Goal: Contribute content: Add original content to the website for others to see

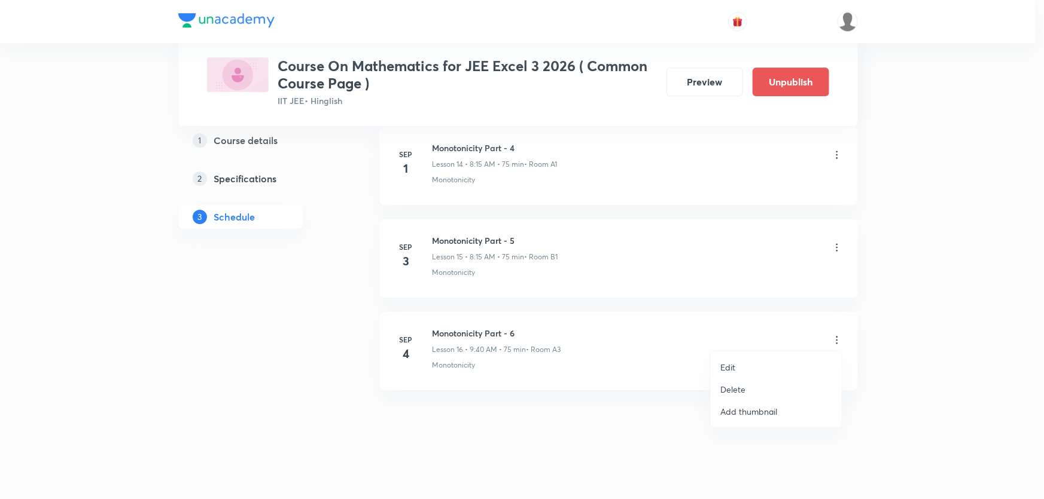
click at [746, 370] on li "Edit" at bounding box center [775, 367] width 131 height 22
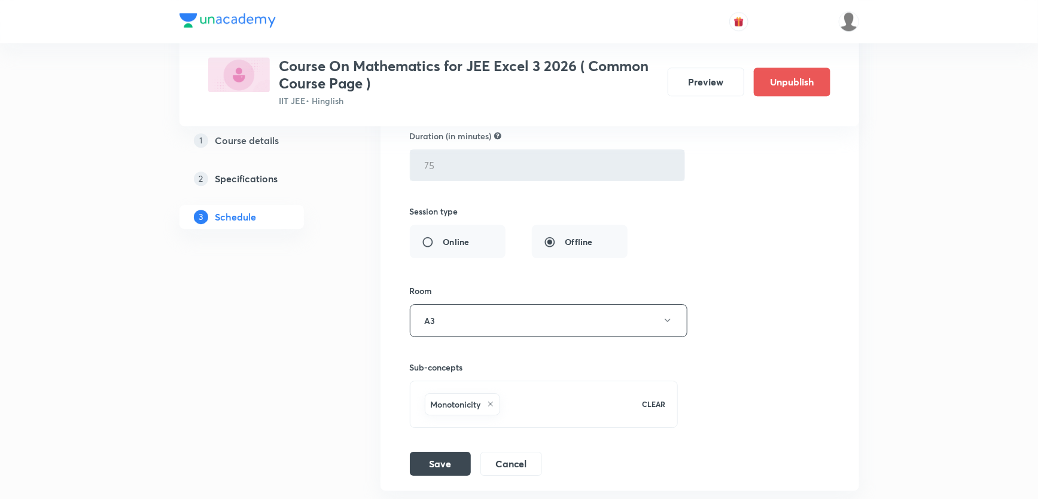
scroll to position [1865, 0]
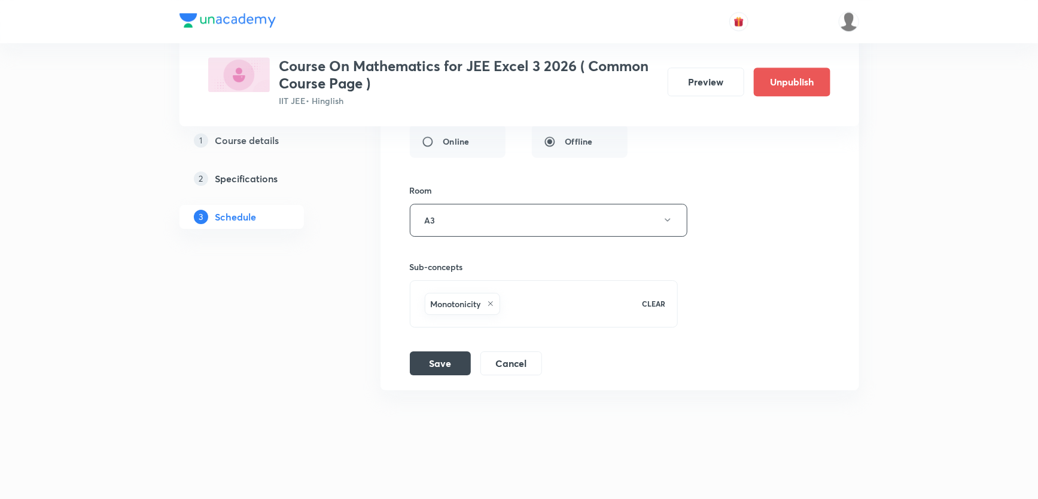
click at [490, 301] on icon at bounding box center [490, 303] width 5 height 5
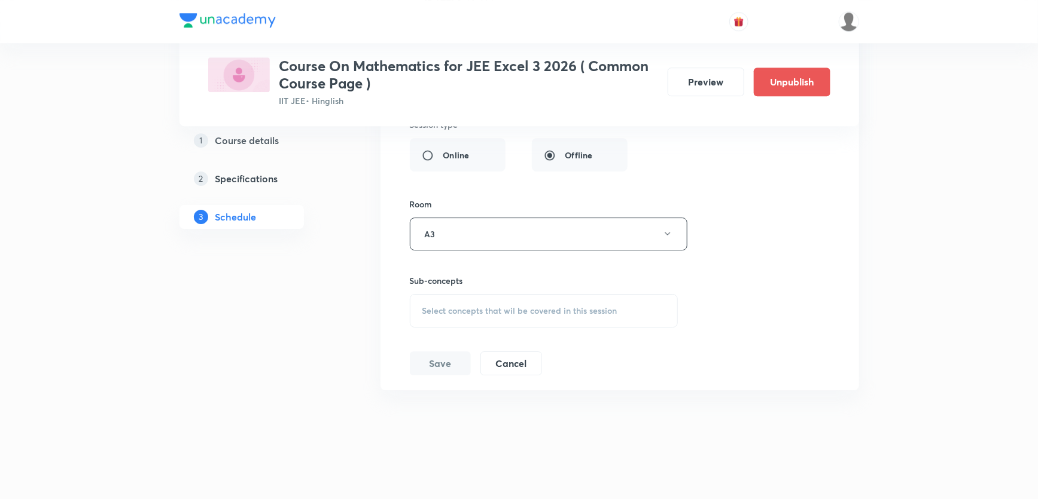
click at [501, 315] on div "Select concepts that wil be covered in this session" at bounding box center [544, 310] width 269 height 33
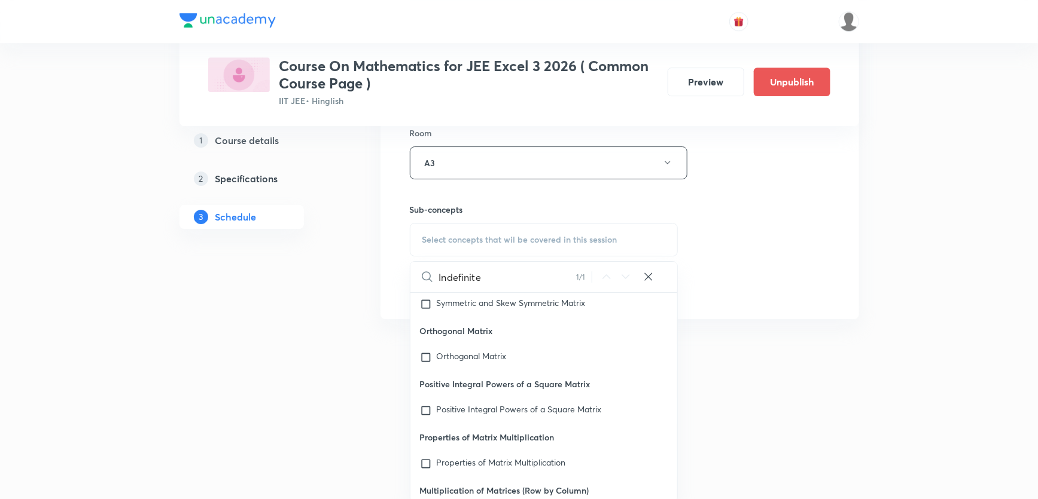
scroll to position [24938, 0]
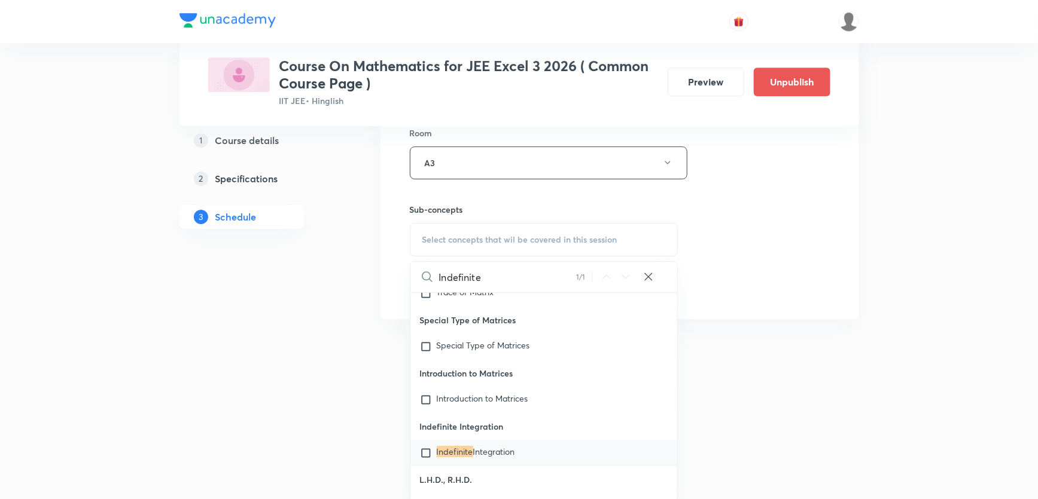
type input "Indefinite"
click at [420, 447] on input "checkbox" at bounding box center [428, 453] width 17 height 12
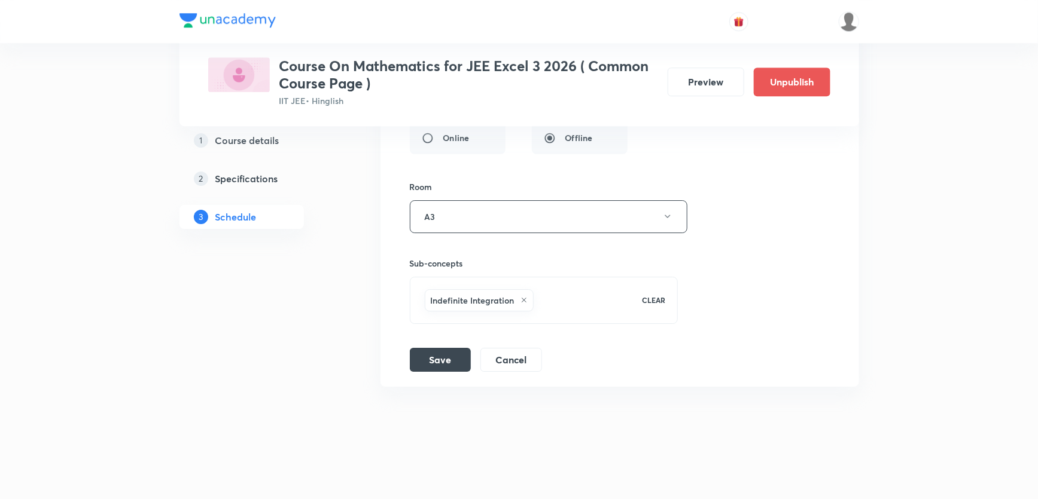
scroll to position [1865, 0]
click at [496, 300] on h6 "Indefinite Integration" at bounding box center [473, 304] width 84 height 13
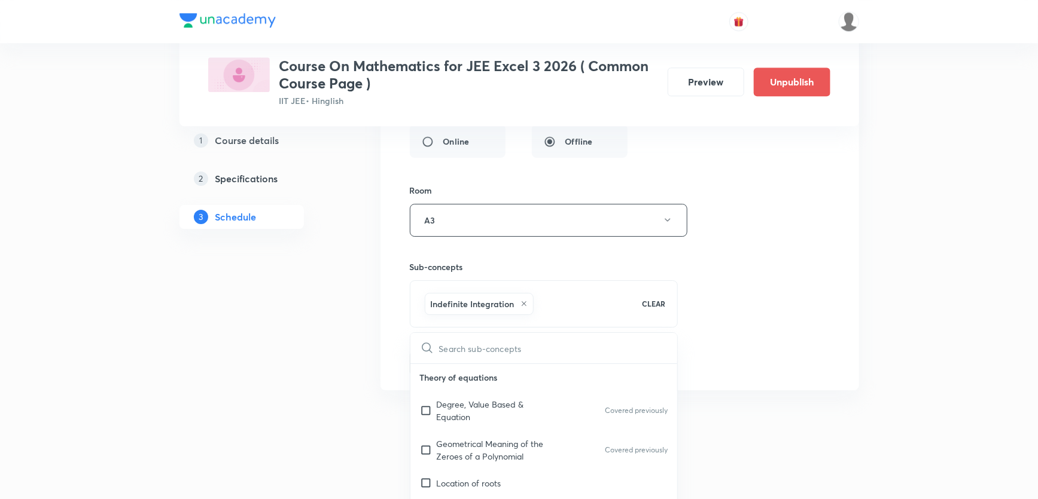
scroll to position [1922, 0]
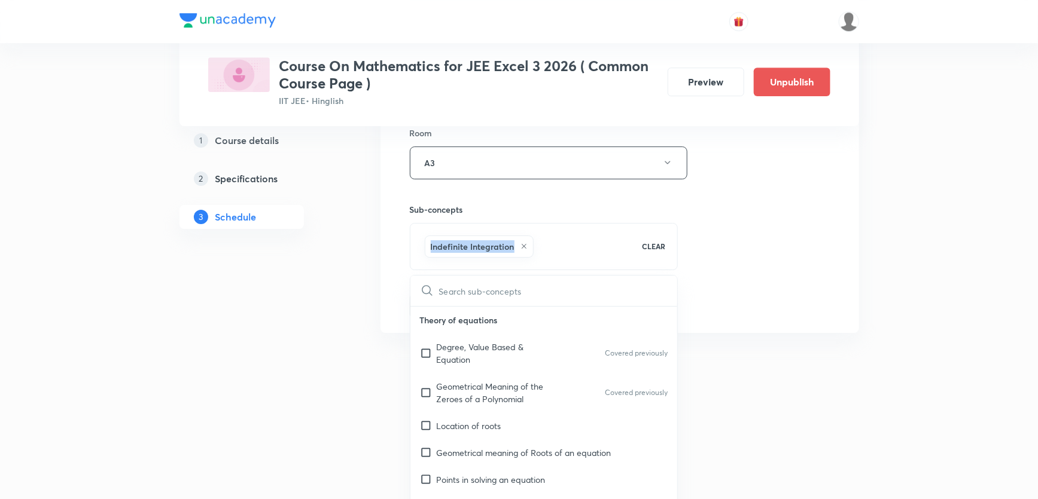
drag, startPoint x: 428, startPoint y: 243, endPoint x: 512, endPoint y: 251, distance: 84.1
click at [512, 251] on div "Indefinite Integration" at bounding box center [479, 247] width 109 height 22
copy h6 "Indefinite Integration"
checkbox input "true"
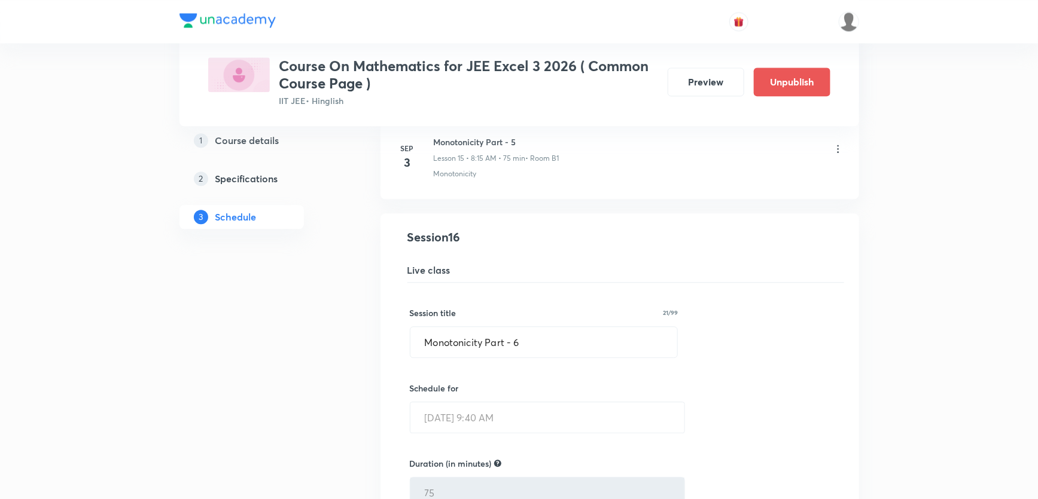
scroll to position [1433, 0]
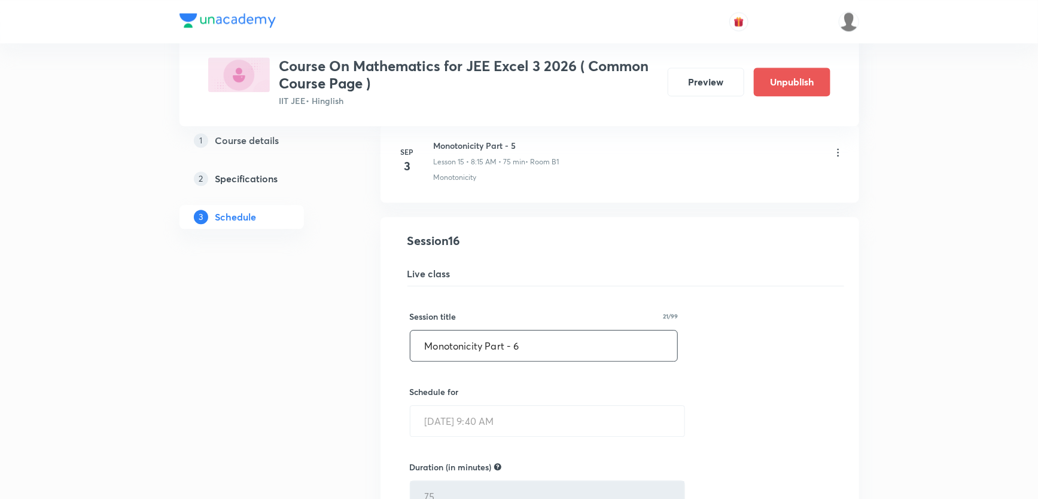
drag, startPoint x: 481, startPoint y: 344, endPoint x: 408, endPoint y: 323, distance: 75.5
click at [410, 323] on div "Session title 21/99 Monotonicity Part - 6 ​" at bounding box center [544, 335] width 269 height 51
paste input "Indefinite Integration"
click at [533, 349] on input "Indefinite Integral Part - 6" at bounding box center [543, 346] width 267 height 31
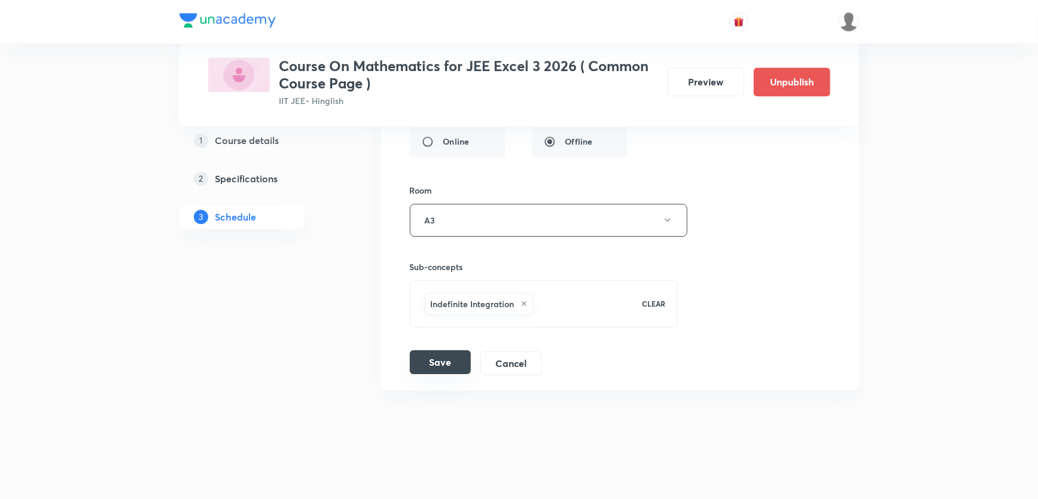
type input "Indefinite Integral Part - 1"
click at [439, 358] on button "Save" at bounding box center [440, 362] width 61 height 24
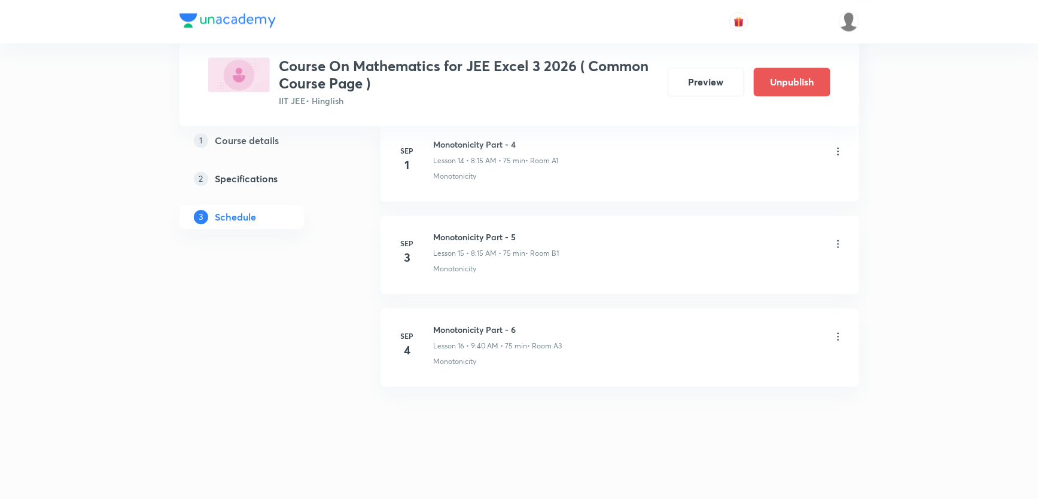
scroll to position [1405, 0]
